Goal: Transaction & Acquisition: Purchase product/service

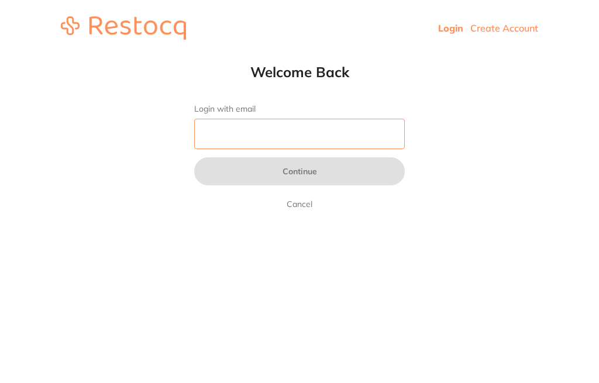
click at [210, 134] on input "Login with email" at bounding box center [299, 134] width 210 height 30
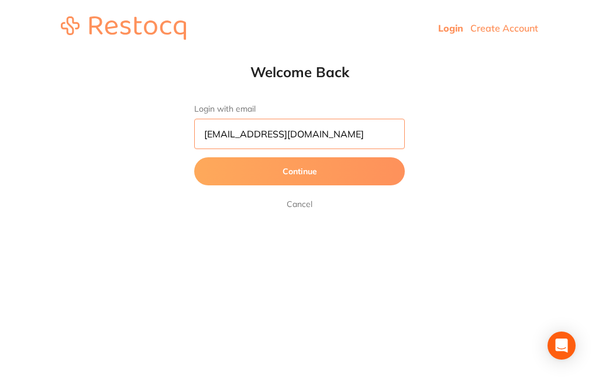
type input "[EMAIL_ADDRESS][DOMAIN_NAME]"
click at [368, 165] on button "Continue" at bounding box center [299, 171] width 210 height 28
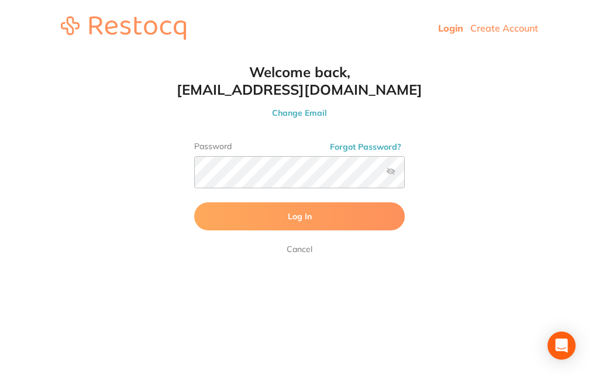
click at [294, 216] on span "Log In" at bounding box center [300, 216] width 24 height 11
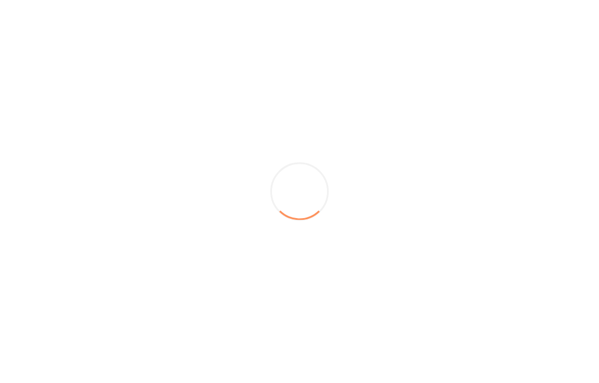
click at [393, 171] on div at bounding box center [299, 191] width 599 height 383
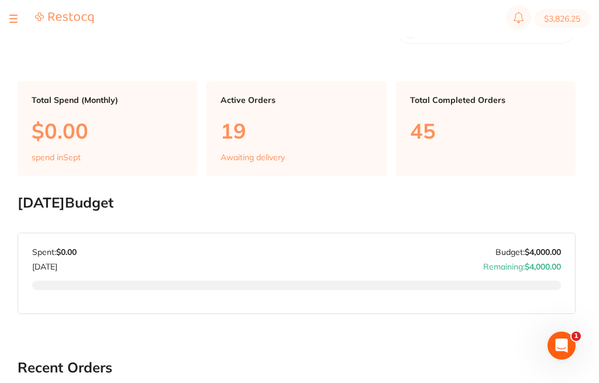
type input "3"
click at [558, 12] on button "$4,121.08" at bounding box center [561, 18] width 55 height 19
checkbox input "true"
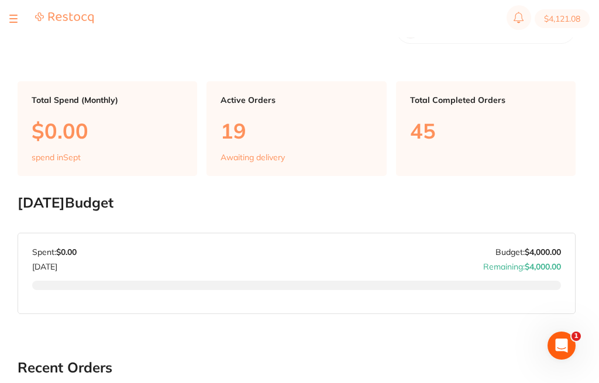
checkbox input "true"
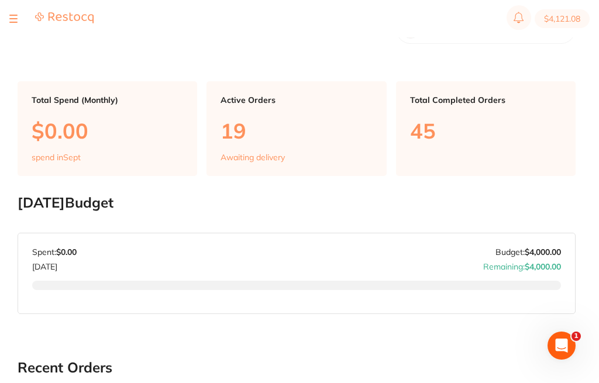
checkbox input "true"
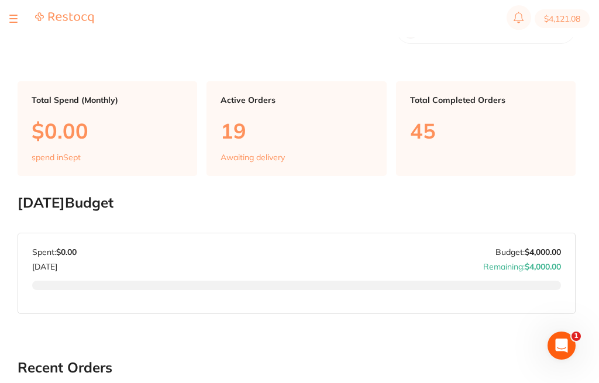
checkbox input "true"
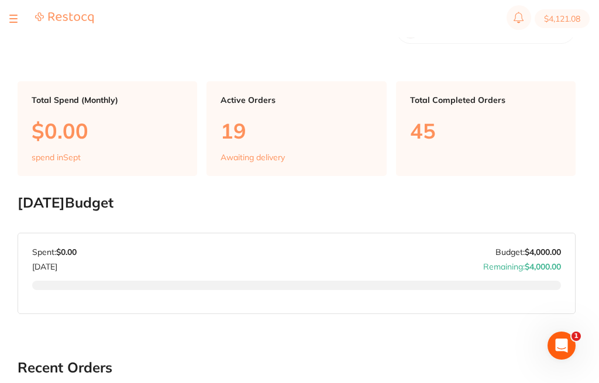
checkbox input "true"
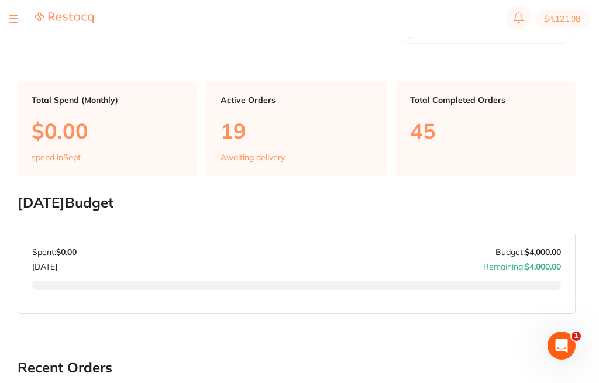
checkbox input "true"
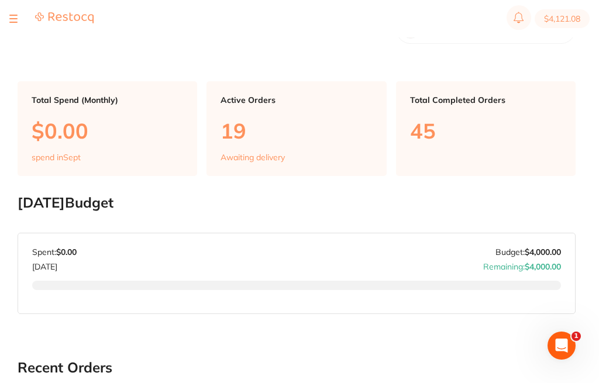
checkbox input "true"
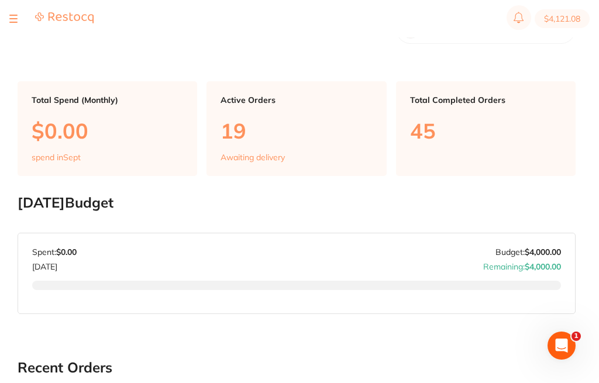
checkbox input "true"
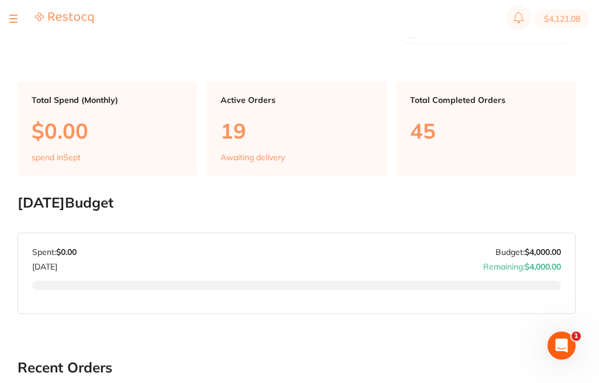
checkbox input "true"
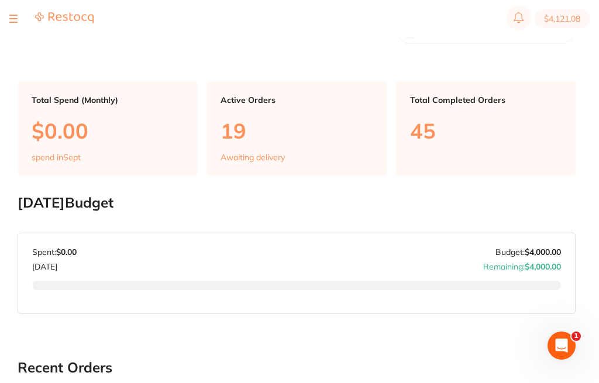
checkbox input "true"
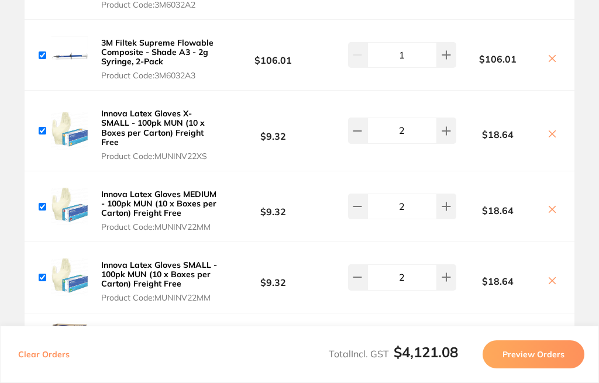
scroll to position [3400, 0]
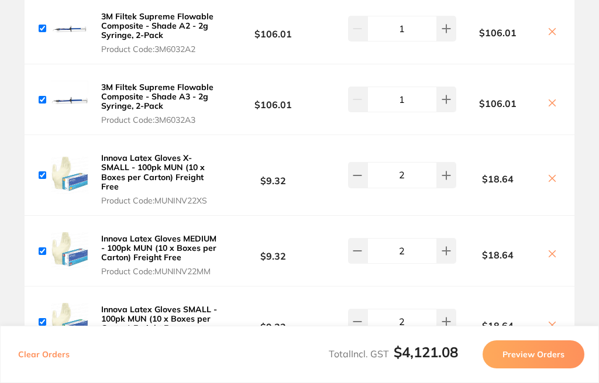
click at [415, 238] on input "2" at bounding box center [402, 251] width 70 height 26
type input "20"
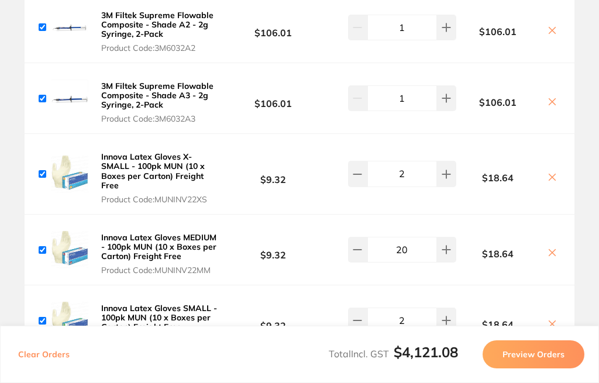
click at [418, 161] on input "2" at bounding box center [402, 174] width 70 height 26
type input "20"
click at [412, 307] on input "2" at bounding box center [402, 320] width 70 height 26
type input "20"
click at [414, 371] on input "2" at bounding box center [402, 384] width 70 height 26
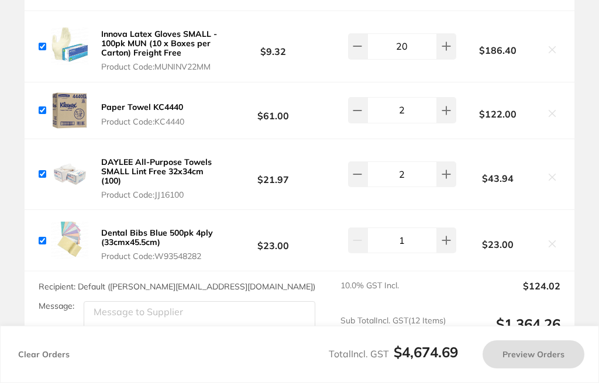
scroll to position [3674, 0]
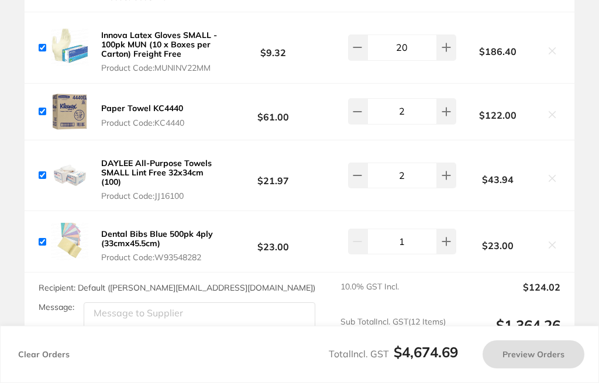
click at [490, 313] on section "Review Orders Your orders are being processed and we will notify you once we ha…" at bounding box center [299, 191] width 599 height 383
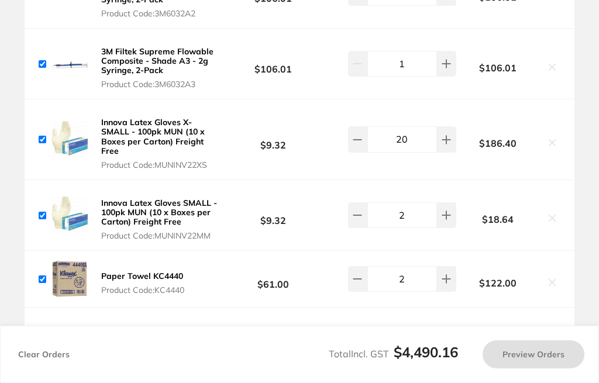
scroll to position [3432, 0]
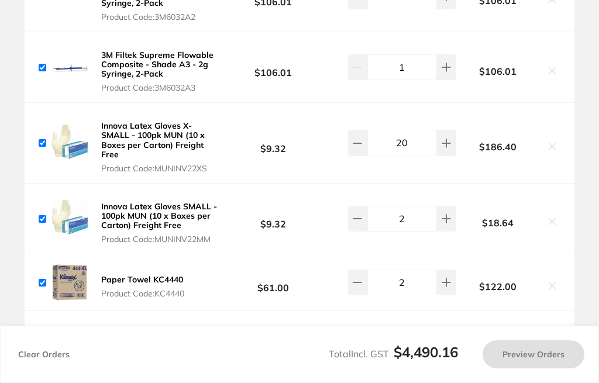
click at [419, 206] on input "2" at bounding box center [402, 219] width 70 height 26
type input "20"
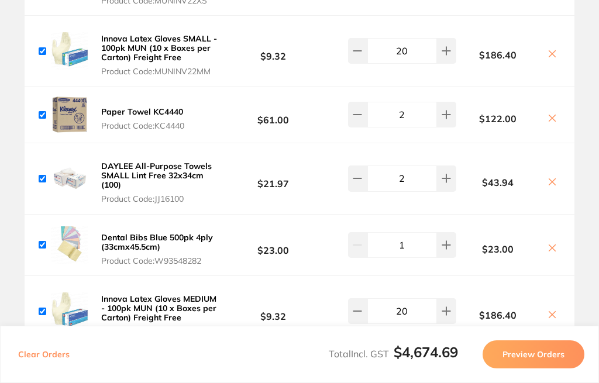
scroll to position [3599, 0]
click at [552, 105] on div "$122.00" at bounding box center [508, 115] width 104 height 20
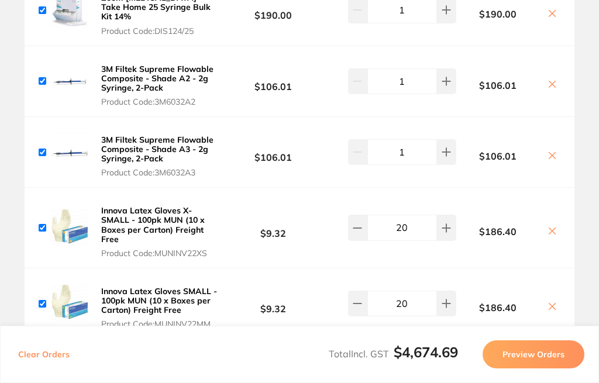
scroll to position [3346, 0]
click at [548, 367] on icon at bounding box center [551, 371] width 9 height 9
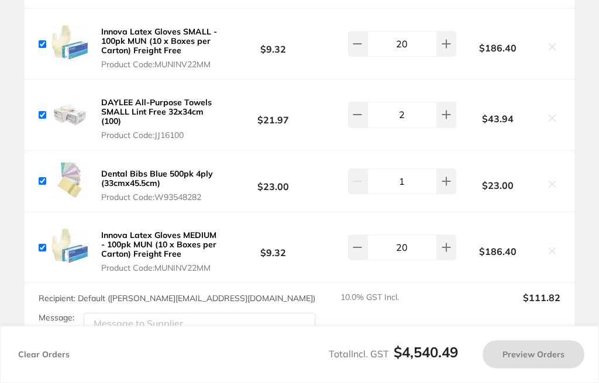
checkbox input "true"
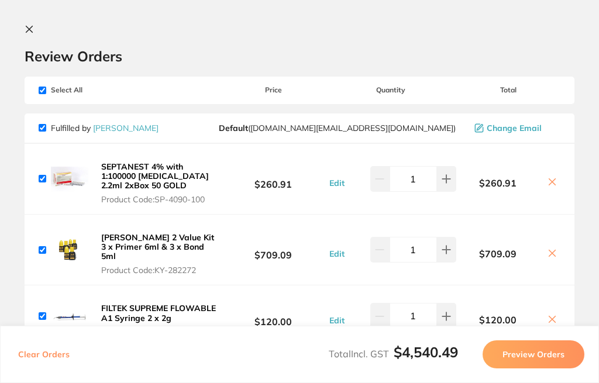
scroll to position [0, 0]
click at [31, 28] on icon at bounding box center [29, 29] width 6 height 6
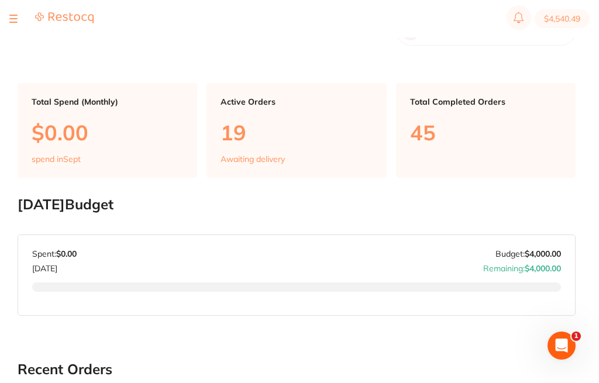
click at [15, 18] on button at bounding box center [13, 18] width 8 height 1
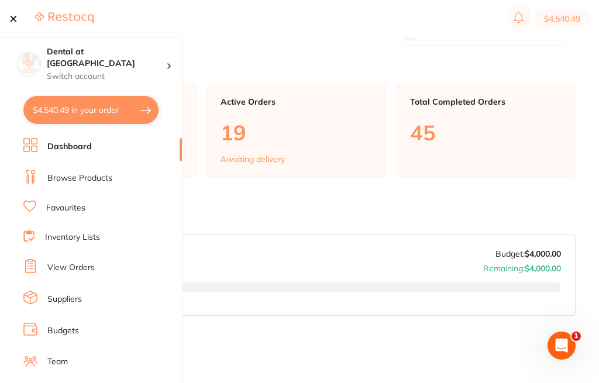
click at [80, 180] on link "Browse Products" at bounding box center [79, 178] width 65 height 12
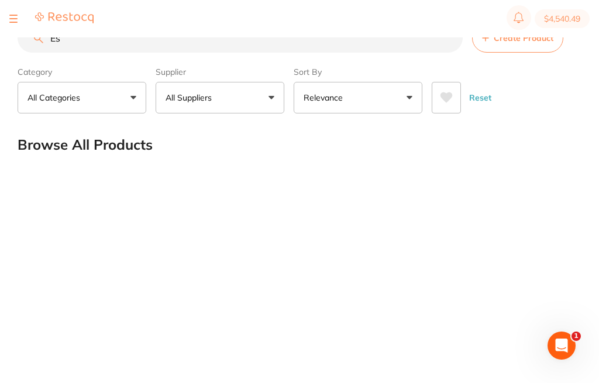
type input "E"
type input "Tok13312"
click at [42, 44] on input "Tok13312" at bounding box center [240, 37] width 445 height 29
click at [21, 13] on div at bounding box center [51, 19] width 84 height 14
click at [15, 19] on button at bounding box center [13, 18] width 8 height 1
